Goal: Information Seeking & Learning: Learn about a topic

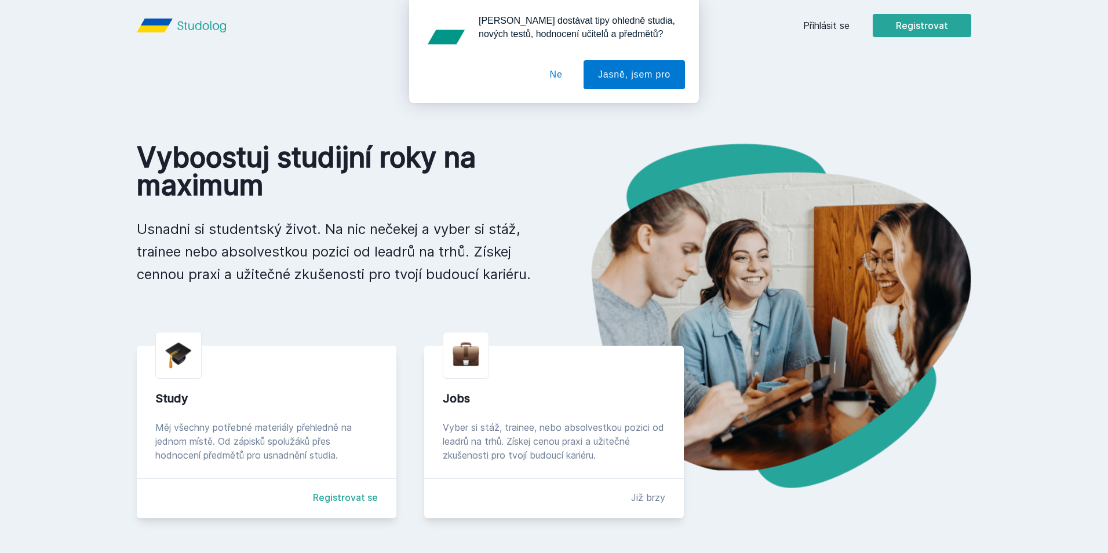
click at [819, 27] on div "[PERSON_NAME] dostávat tipy ohledně studia, nových testů, hodnocení učitelů a p…" at bounding box center [554, 51] width 1108 height 103
click at [566, 80] on button "Ne" at bounding box center [556, 74] width 42 height 29
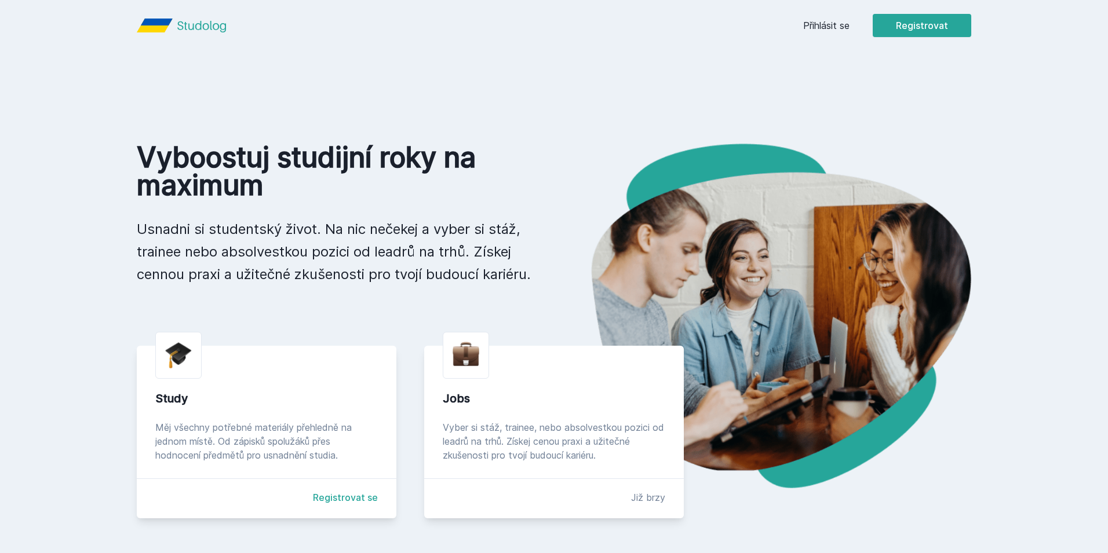
click at [808, 19] on link "Přihlásit se" at bounding box center [826, 26] width 46 height 14
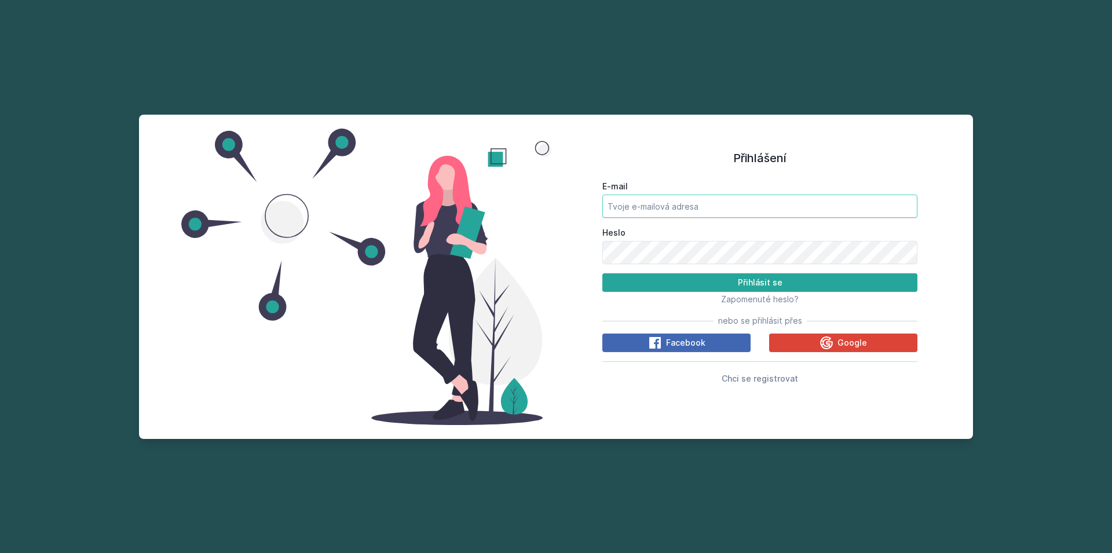
click at [729, 204] on input "E-mail" at bounding box center [759, 206] width 315 height 23
type input "[EMAIL_ADDRESS][DOMAIN_NAME]"
click at [602, 273] on button "Přihlásit se" at bounding box center [759, 282] width 315 height 19
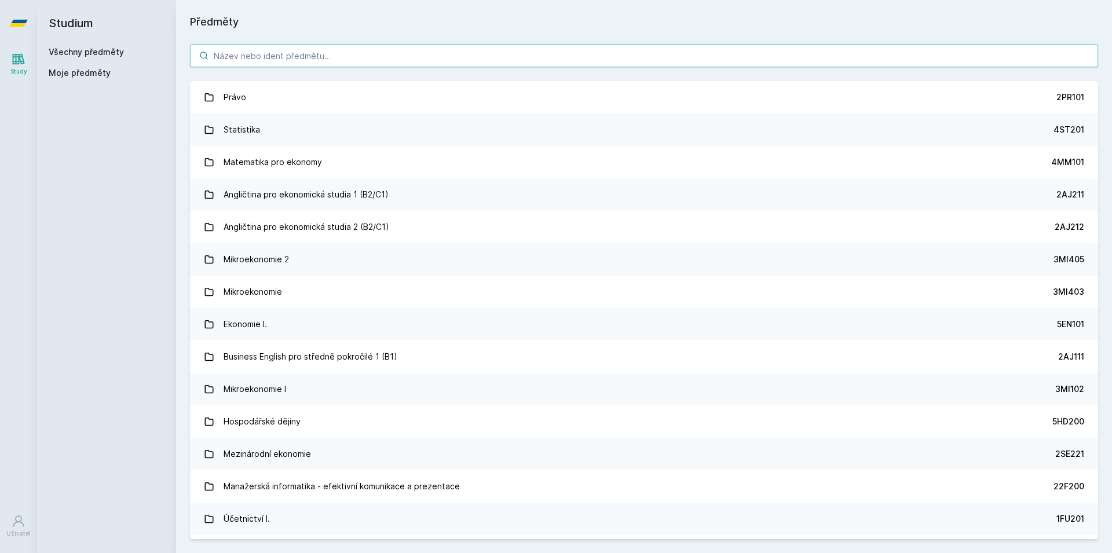
click at [325, 53] on input "search" at bounding box center [644, 55] width 908 height 23
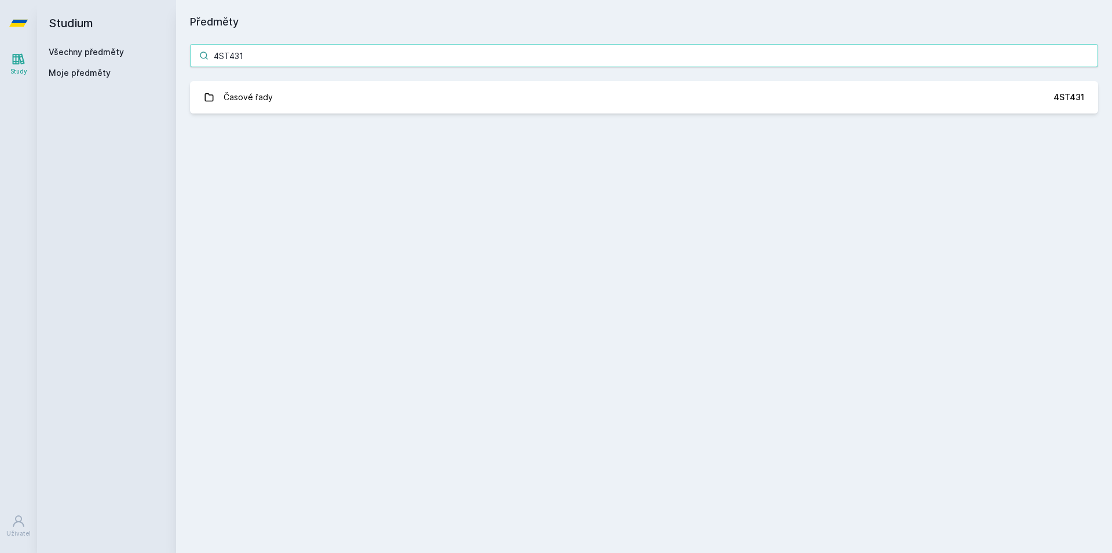
type input "4ST431"
click at [284, 116] on div "4ST431 Časové řady 4ST431 Jejda, něco se pokazilo." at bounding box center [644, 78] width 936 height 97
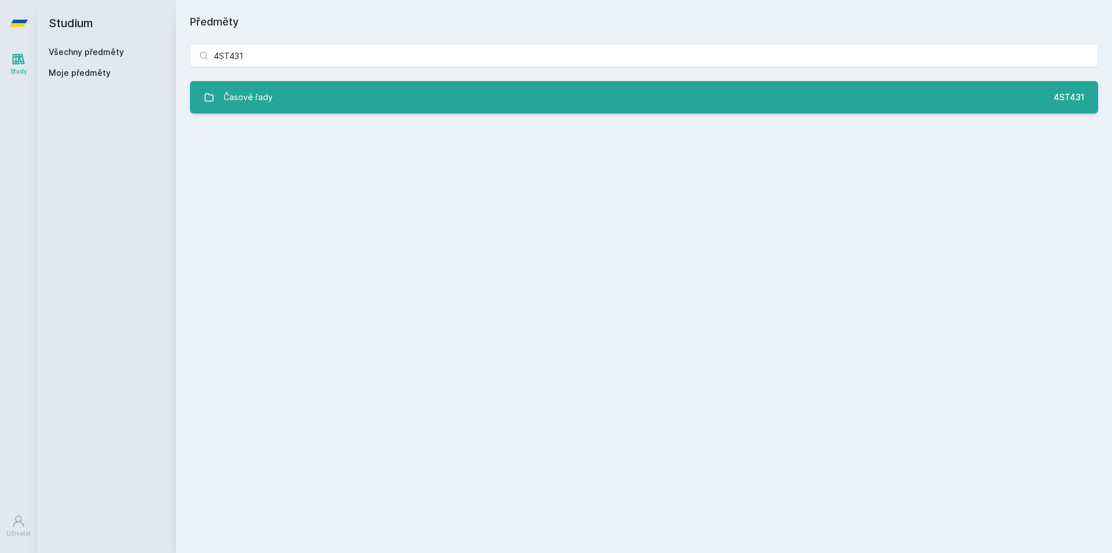
click at [287, 112] on link "Časové řady 4ST431" at bounding box center [644, 97] width 908 height 32
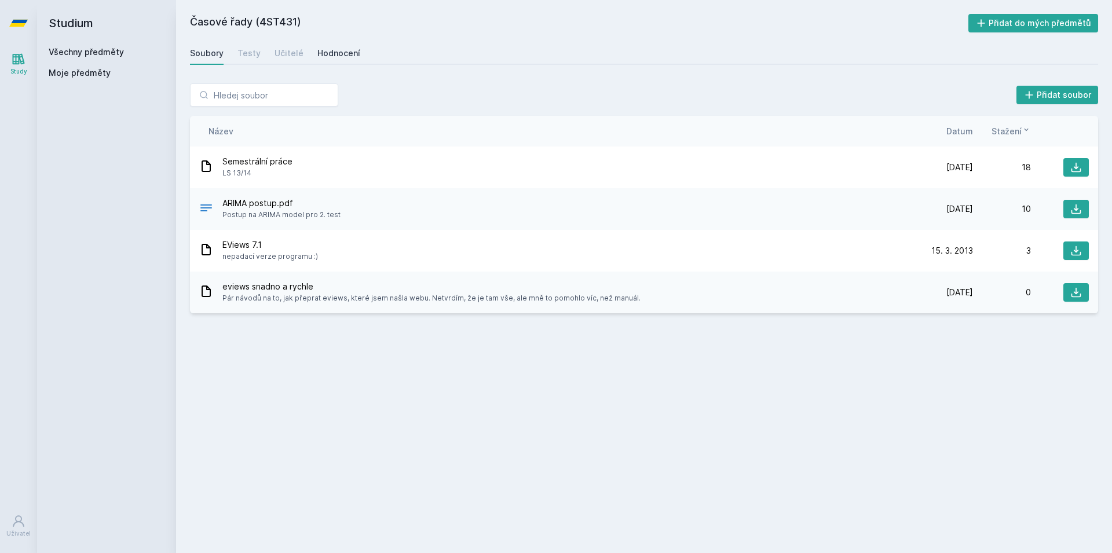
click at [319, 57] on div "Hodnocení" at bounding box center [338, 53] width 43 height 12
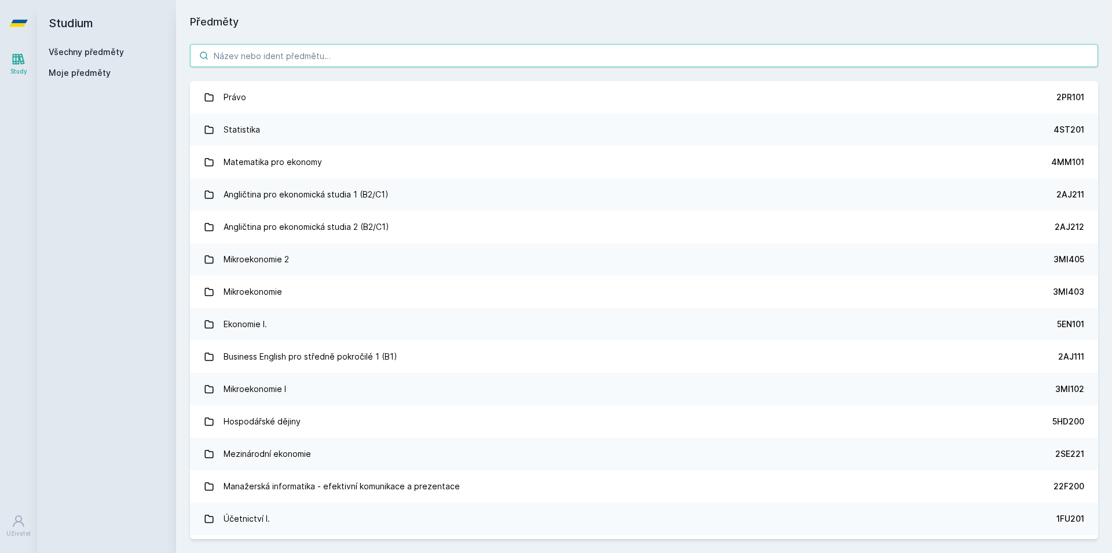
click at [301, 50] on input "search" at bounding box center [644, 55] width 908 height 23
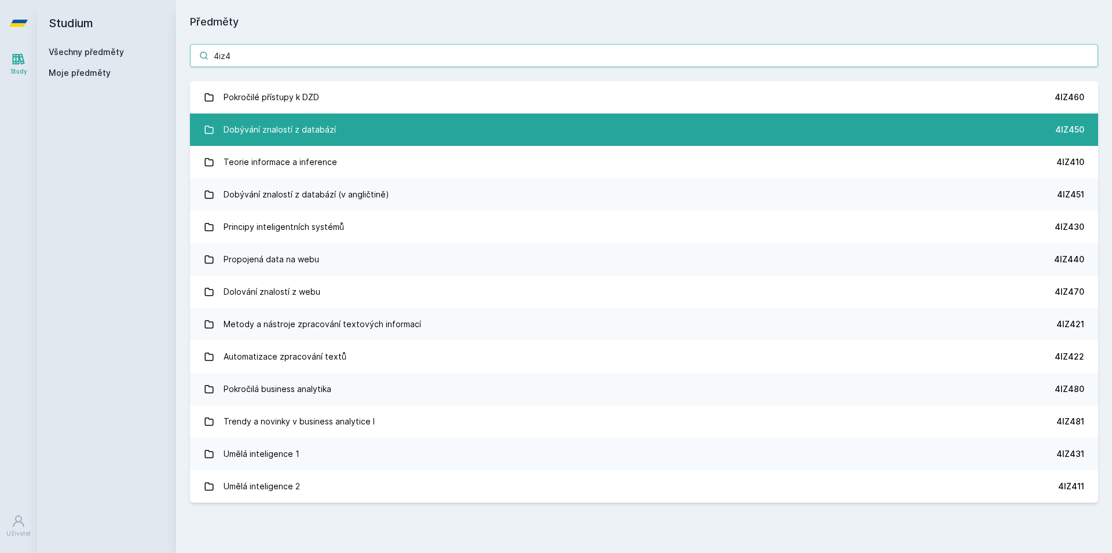
type input "4iz4"
click at [301, 125] on div "Dobývání znalostí z databází" at bounding box center [280, 129] width 112 height 23
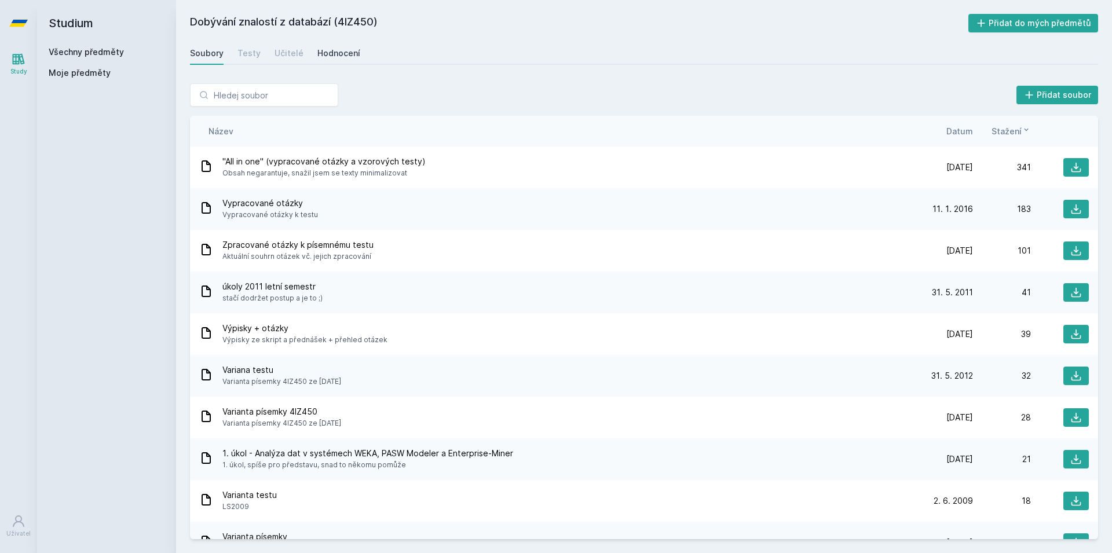
click at [337, 59] on div "Hodnocení" at bounding box center [338, 53] width 43 height 12
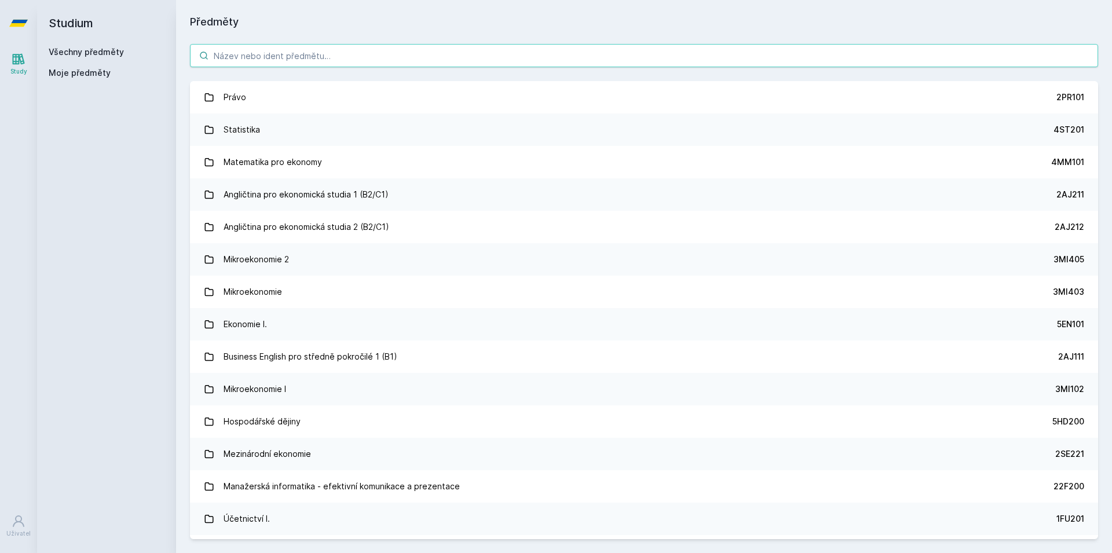
click at [244, 56] on input "search" at bounding box center [644, 55] width 908 height 23
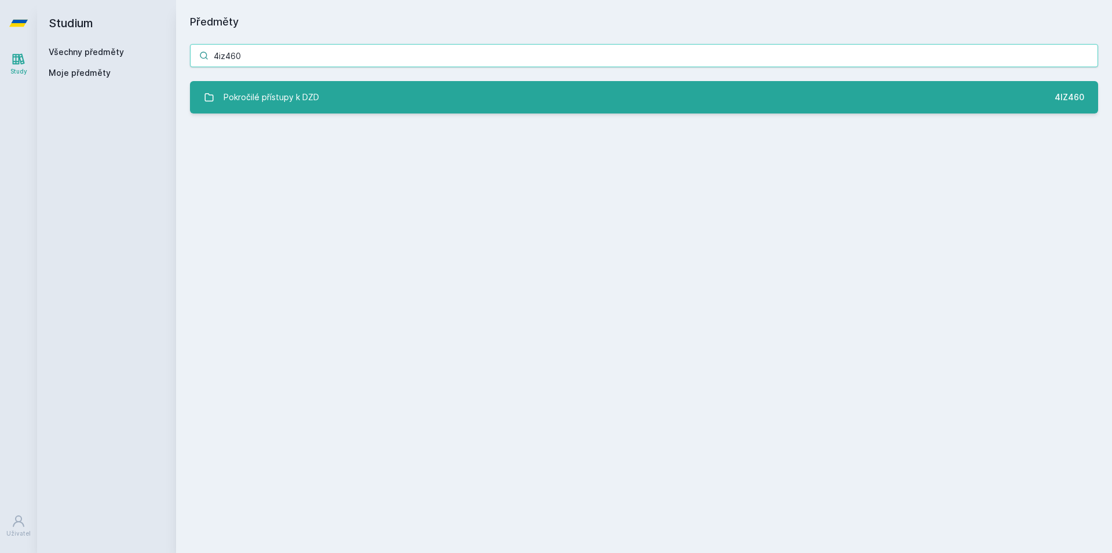
type input "4iz460"
click at [353, 90] on link "Pokročilé přístupy k DZD 4IZ460" at bounding box center [644, 97] width 908 height 32
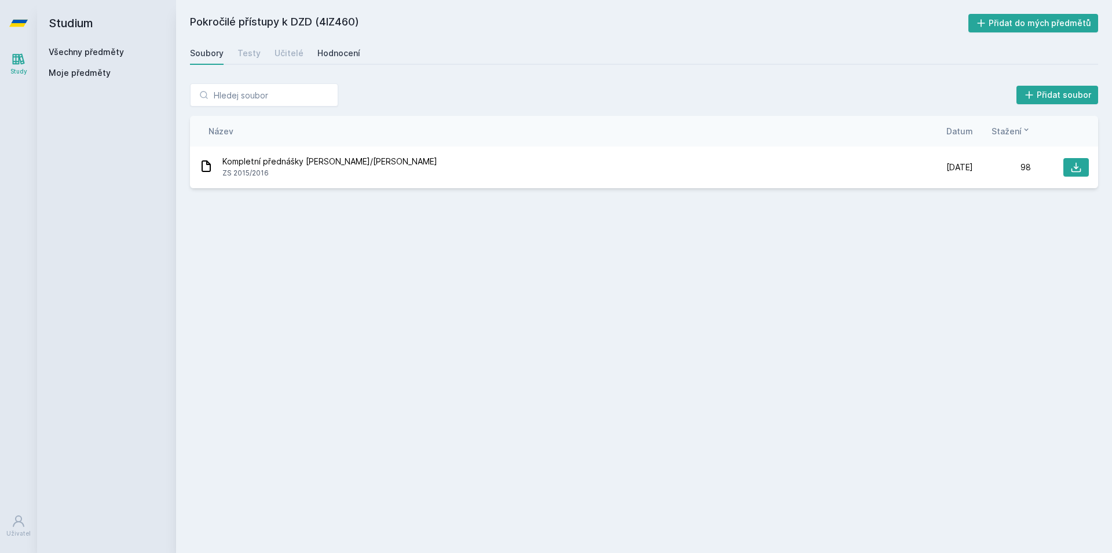
click at [335, 54] on div "Hodnocení" at bounding box center [338, 53] width 43 height 12
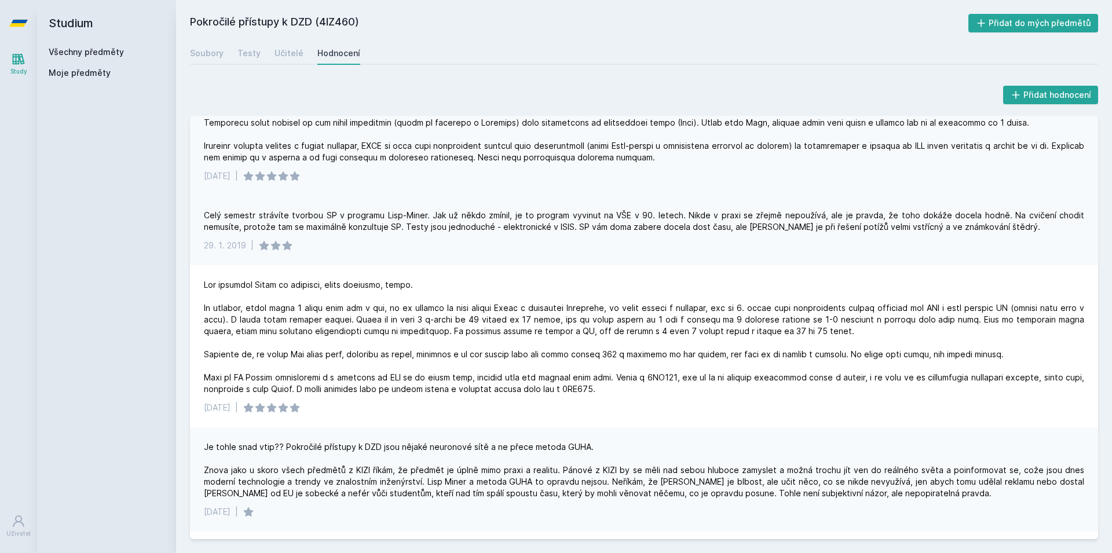
scroll to position [139, 0]
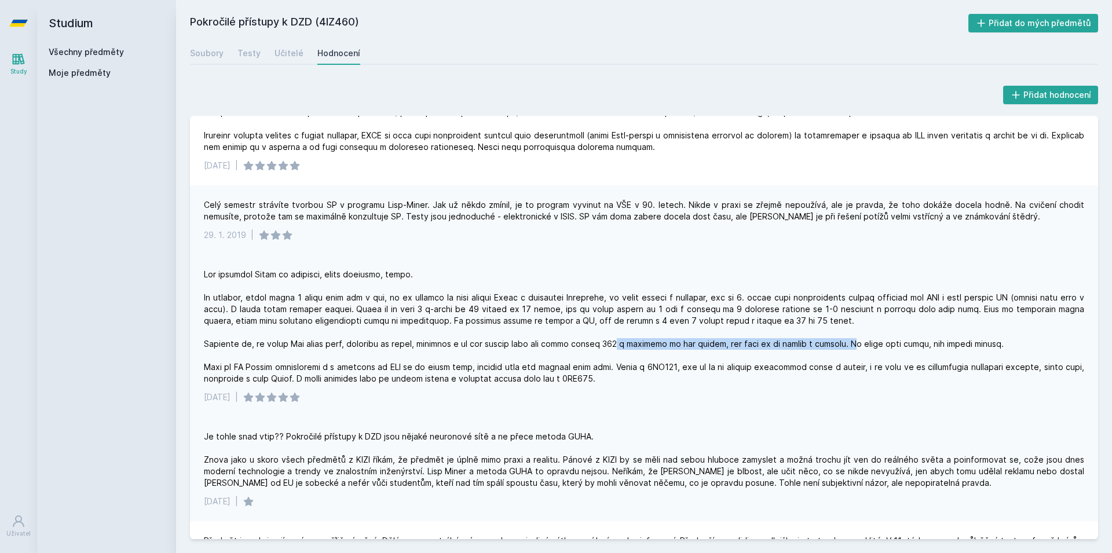
drag, startPoint x: 626, startPoint y: 343, endPoint x: 844, endPoint y: 343, distance: 218.4
click at [844, 343] on div at bounding box center [644, 327] width 880 height 116
click at [769, 347] on div at bounding box center [644, 327] width 880 height 116
drag, startPoint x: 728, startPoint y: 346, endPoint x: 834, endPoint y: 344, distance: 106.0
click at [834, 344] on div at bounding box center [644, 327] width 880 height 116
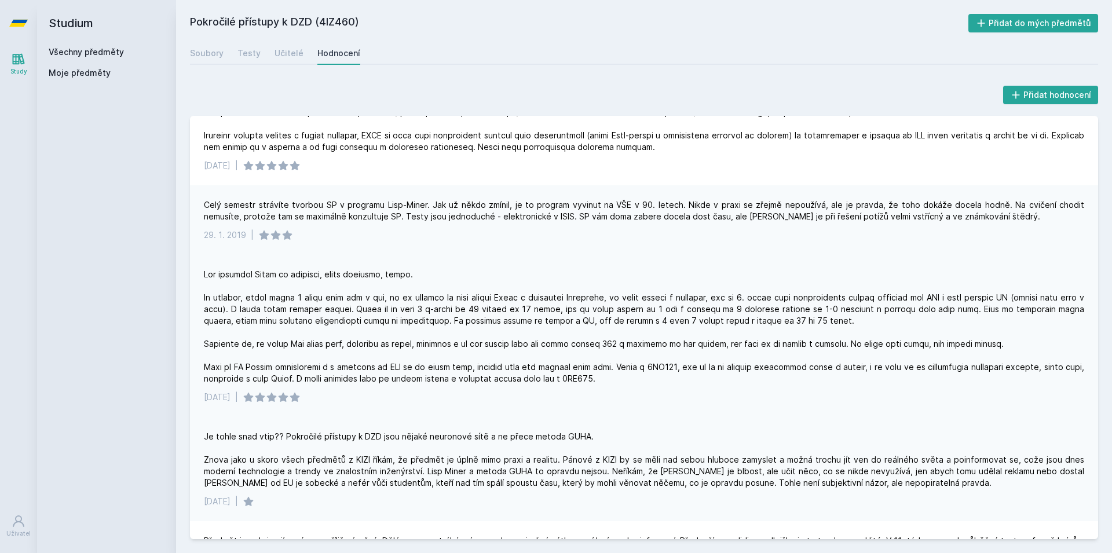
click at [572, 356] on div at bounding box center [644, 327] width 880 height 116
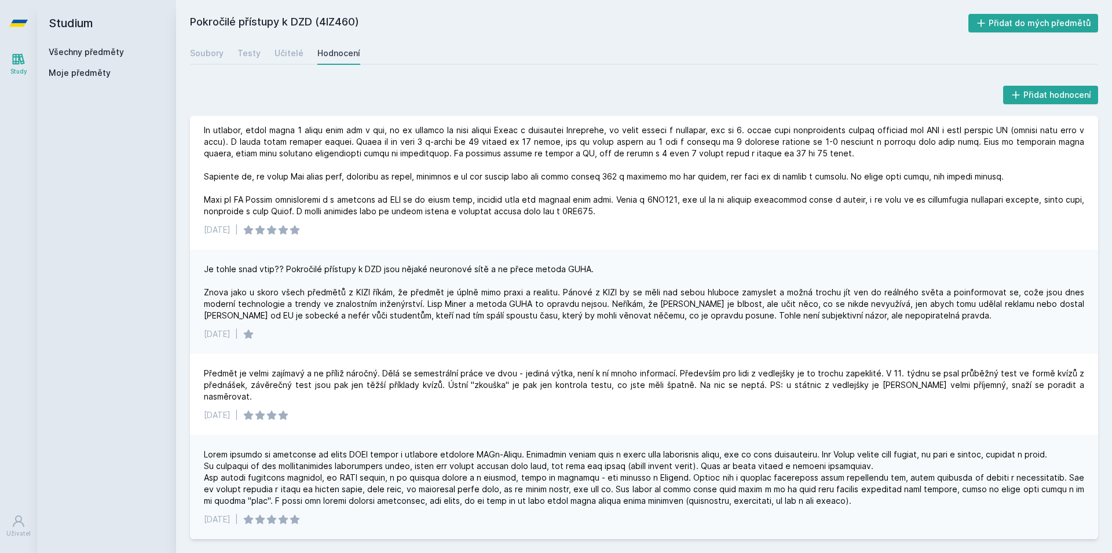
scroll to position [0, 0]
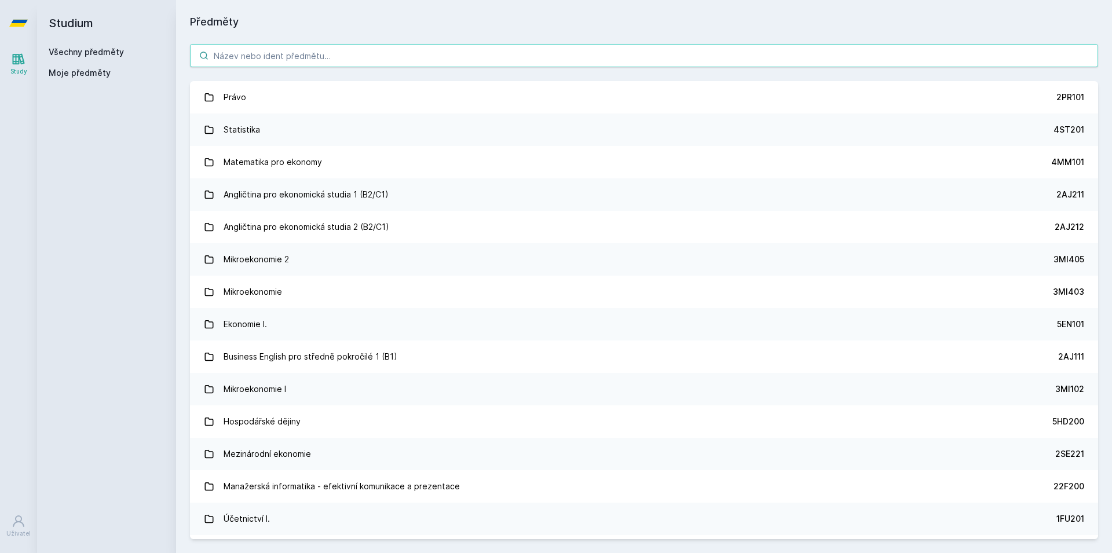
click at [236, 60] on input "search" at bounding box center [644, 55] width 908 height 23
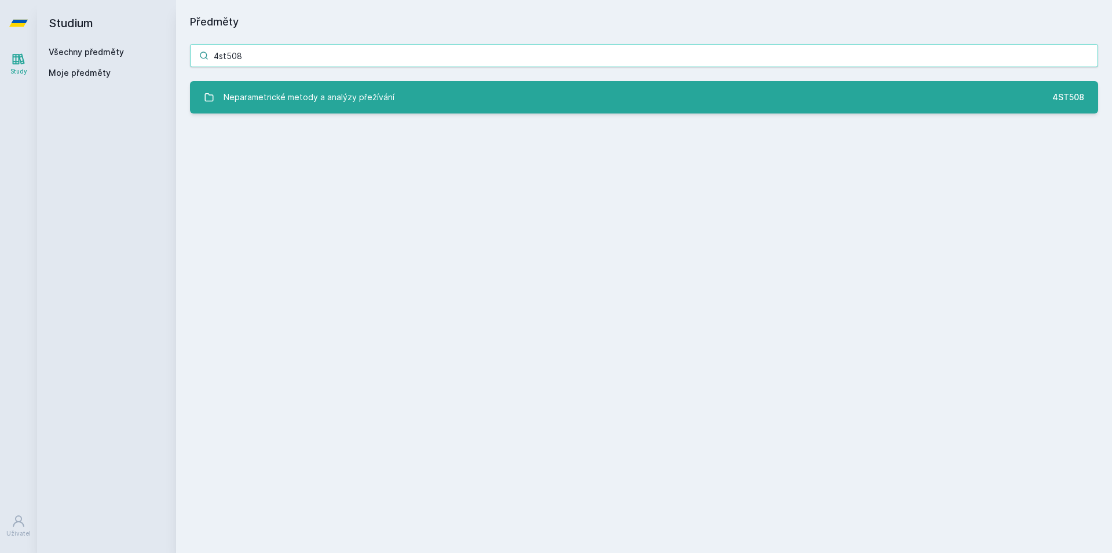
type input "4st508"
click at [370, 87] on div "Neparametrické metody a analýzy přežívání" at bounding box center [309, 97] width 171 height 23
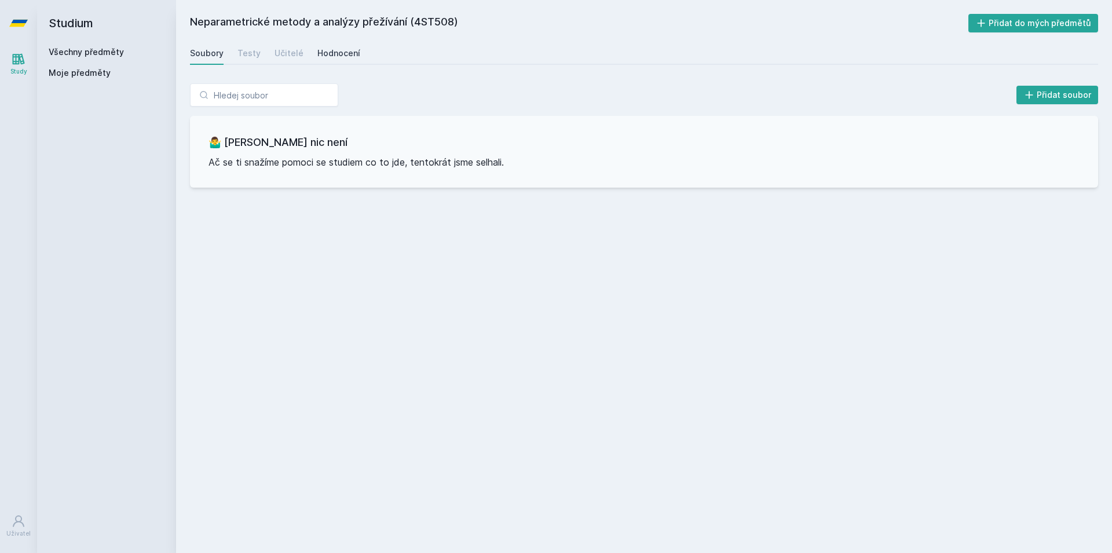
click at [331, 55] on div "Hodnocení" at bounding box center [338, 53] width 43 height 12
click at [294, 56] on div "Učitelé" at bounding box center [289, 53] width 29 height 12
click at [244, 60] on link "Testy" at bounding box center [248, 53] width 23 height 23
click at [217, 58] on div "Soubory" at bounding box center [207, 53] width 34 height 12
